Goal: Task Accomplishment & Management: Use online tool/utility

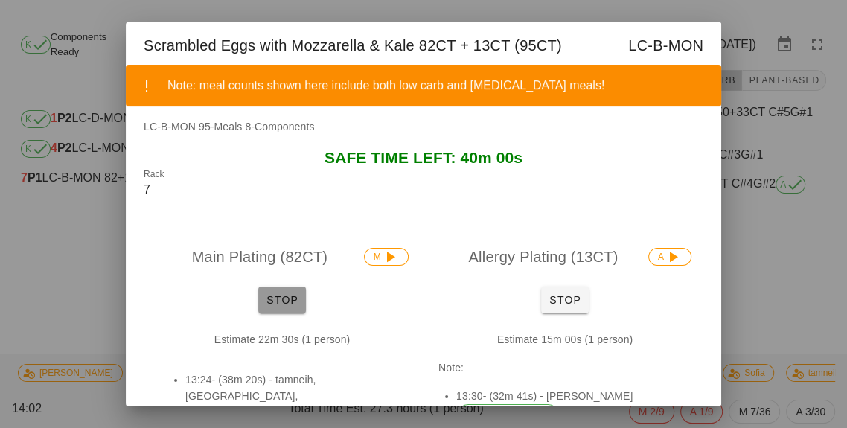
click at [271, 303] on span "Stop" at bounding box center [282, 300] width 36 height 12
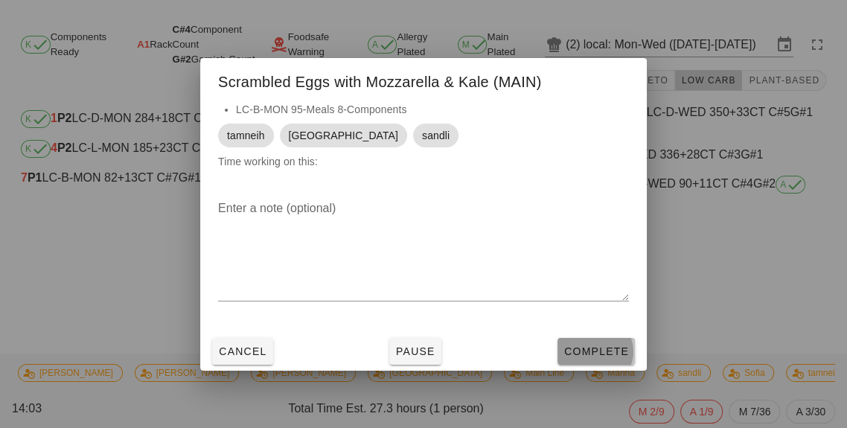
click at [596, 346] on span "Complete" at bounding box center [597, 352] width 66 height 12
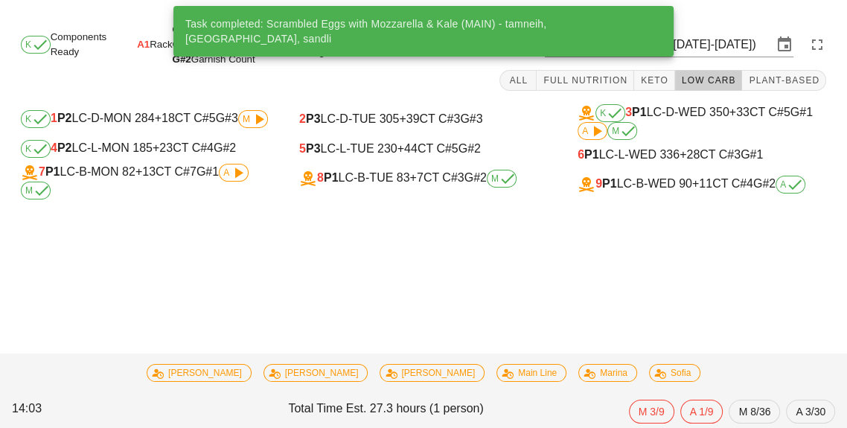
click at [601, 184] on span "9" at bounding box center [599, 183] width 7 height 13
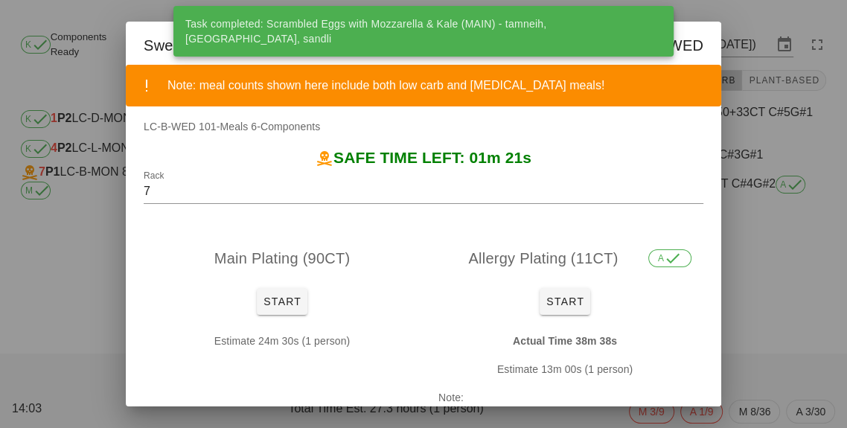
type input "9"
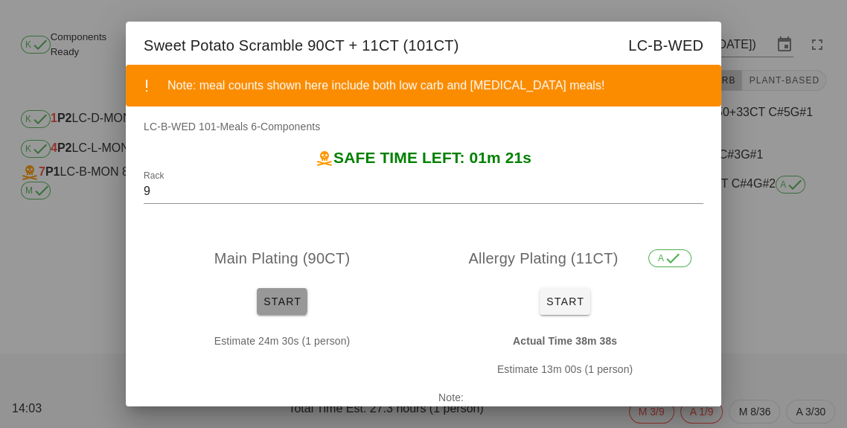
click at [280, 288] on button "Start" at bounding box center [282, 301] width 51 height 27
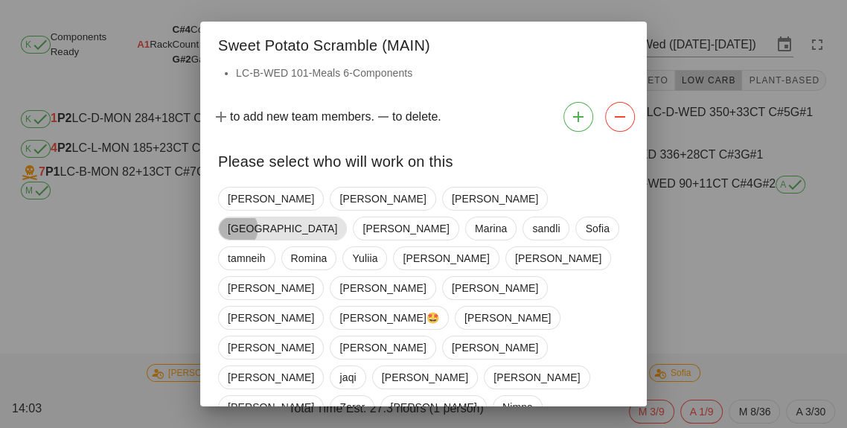
click at [337, 217] on span "[GEOGRAPHIC_DATA]" at bounding box center [282, 228] width 109 height 22
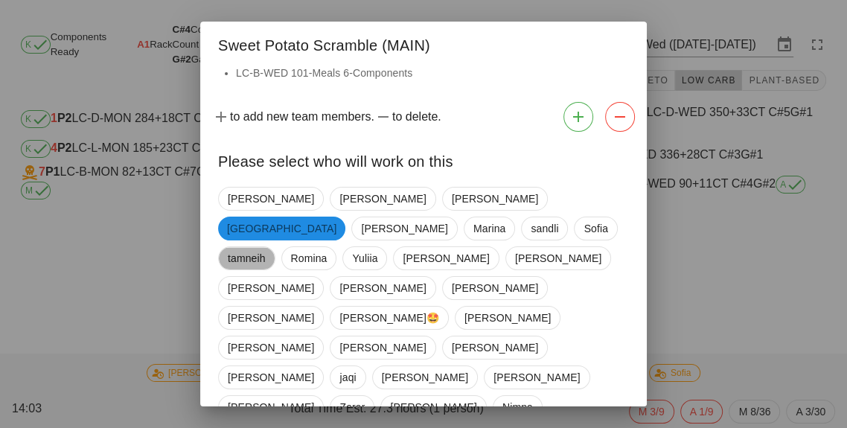
click at [266, 247] on span "tamneih" at bounding box center [247, 258] width 38 height 22
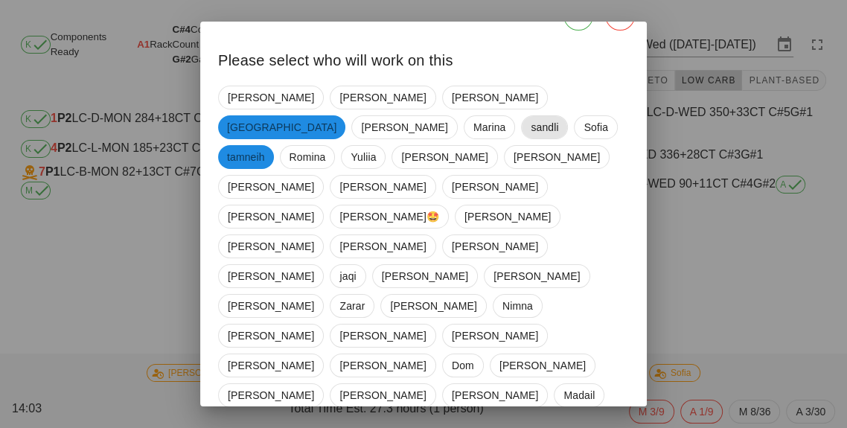
click at [559, 116] on span "sandli" at bounding box center [545, 127] width 28 height 22
